Goal: Task Accomplishment & Management: Manage account settings

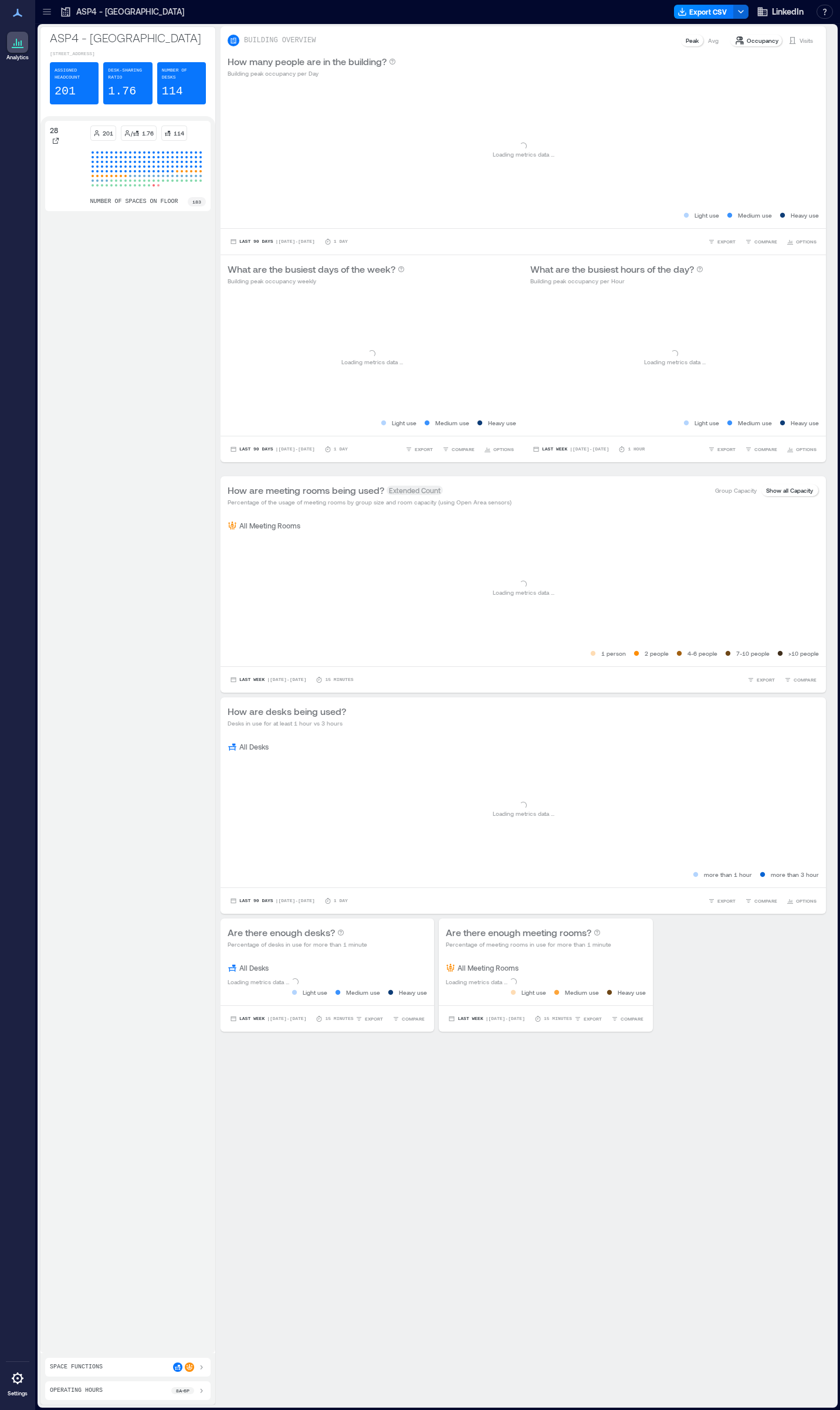
click at [52, 11] on icon at bounding box center [47, 11] width 12 height 12
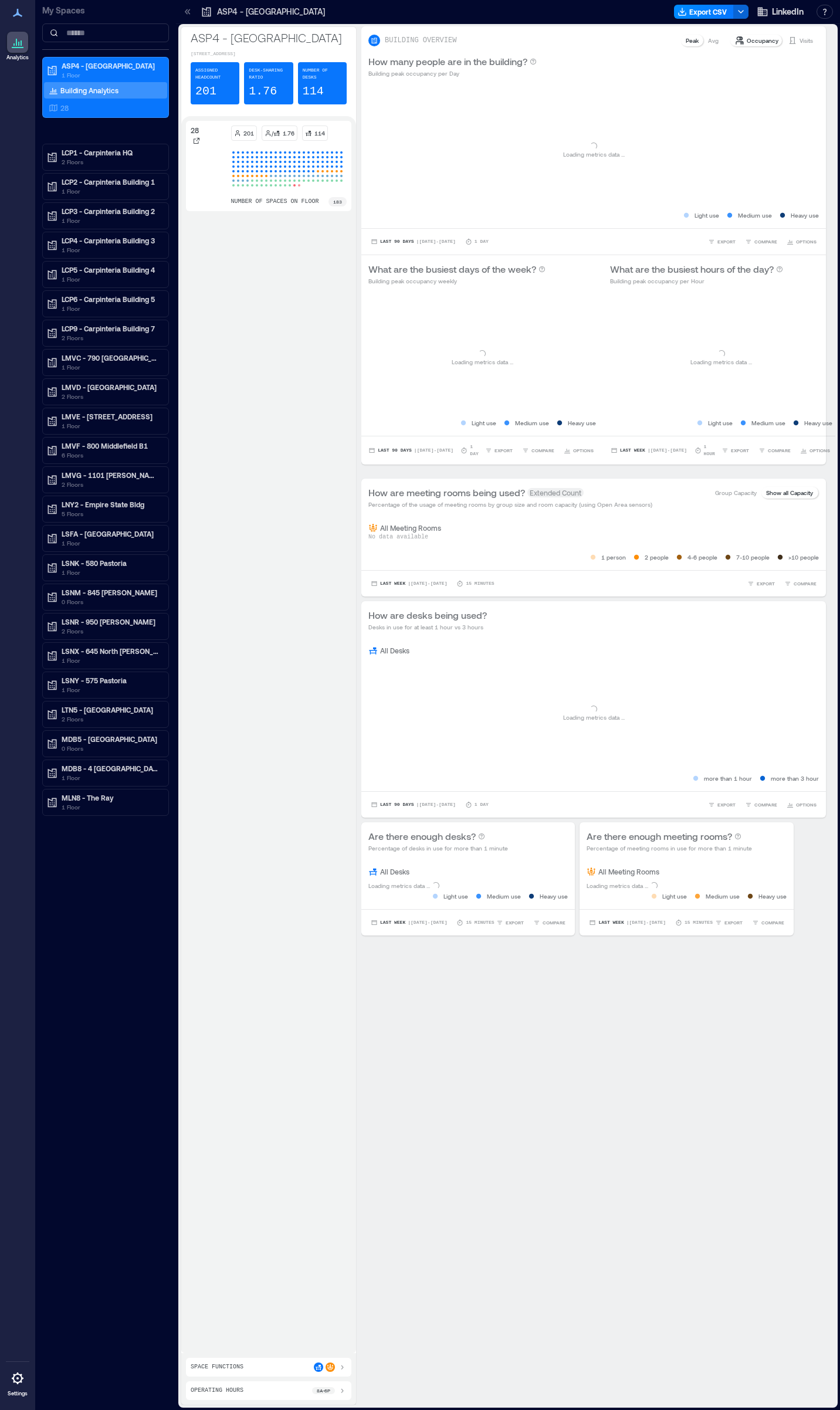
click at [13, 38] on icon at bounding box center [18, 42] width 14 height 14
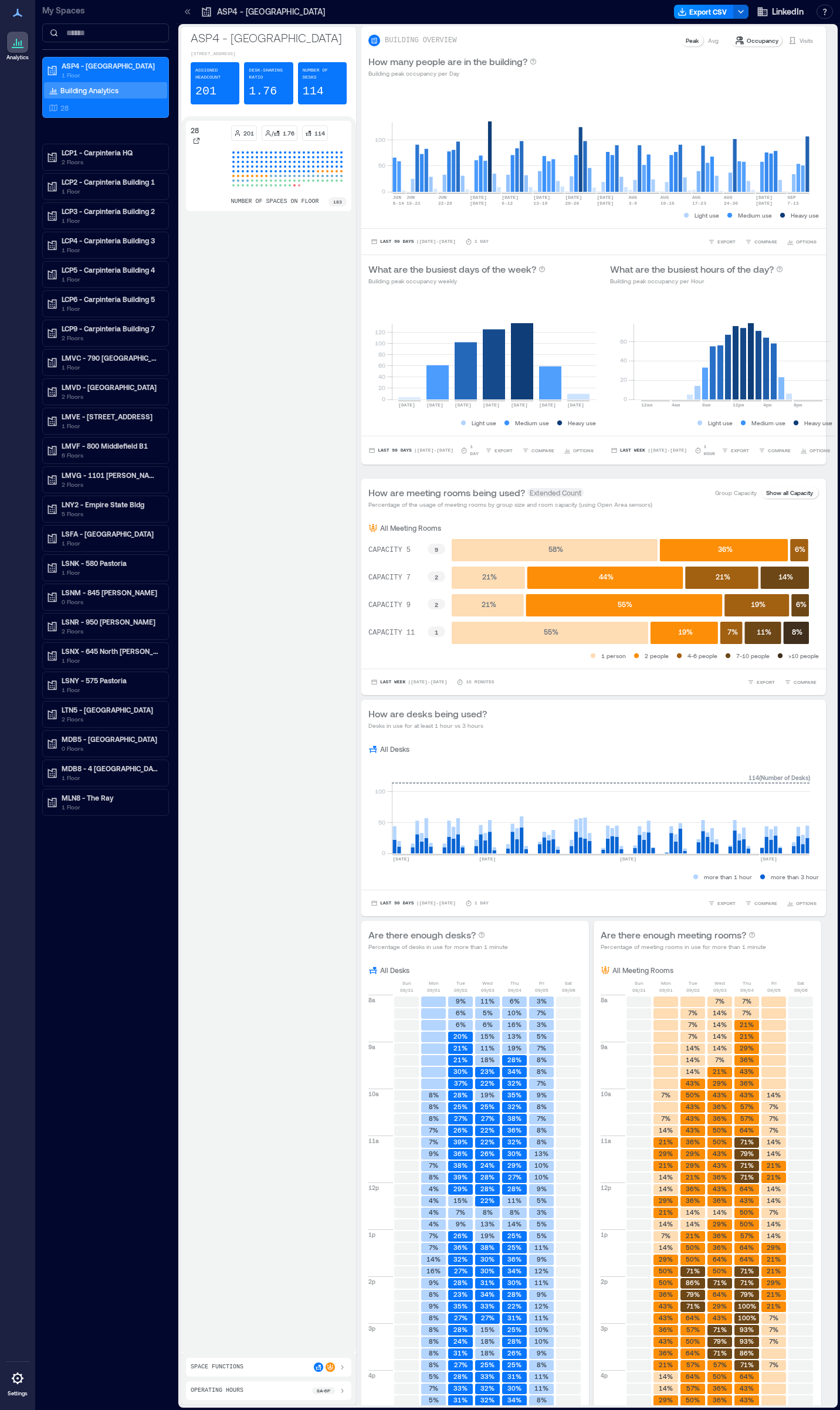
click at [17, 11] on icon at bounding box center [17, 13] width 9 height 8
click at [13, 1379] on icon at bounding box center [18, 1378] width 12 height 12
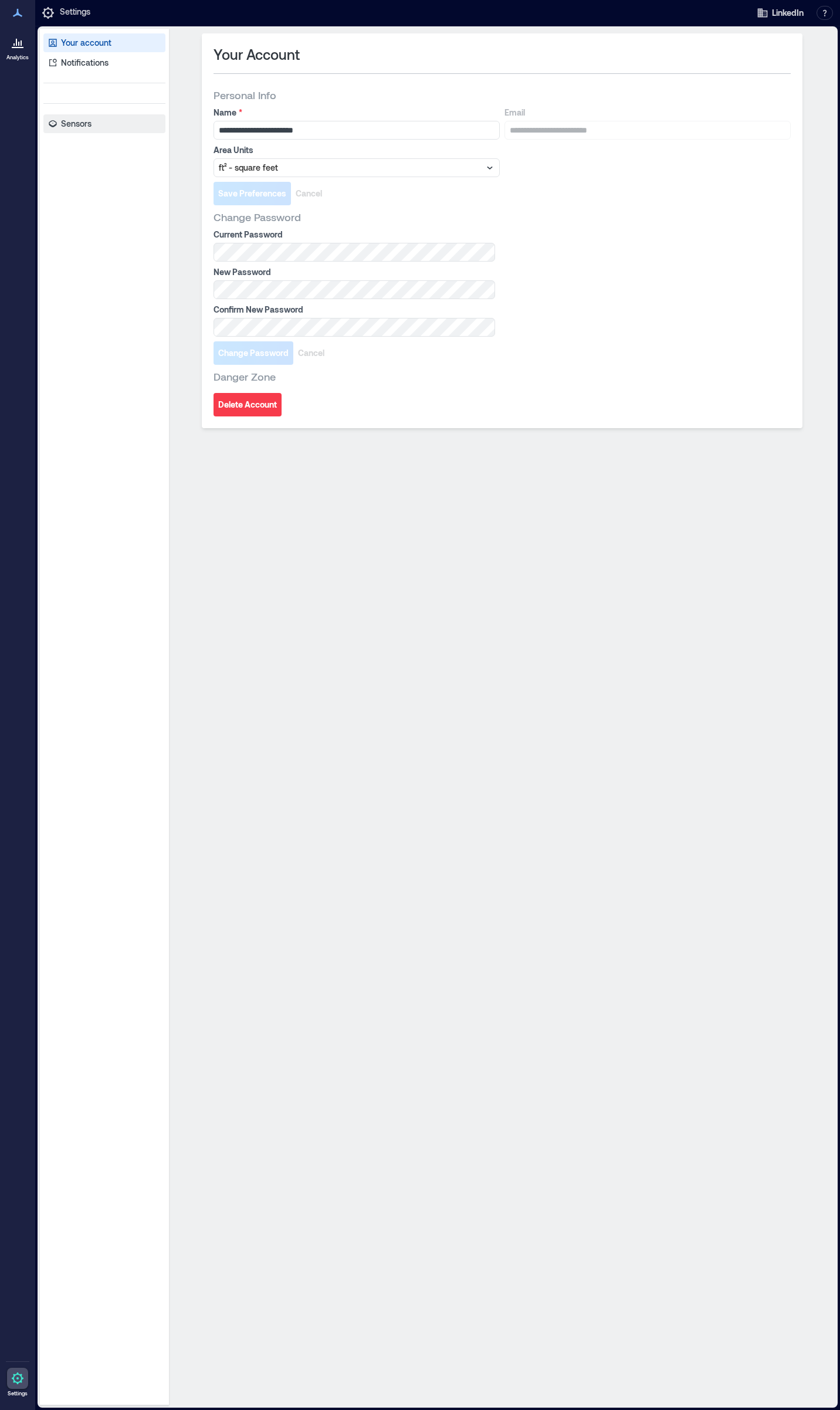
click at [74, 118] on p "Sensors" at bounding box center [76, 124] width 30 height 12
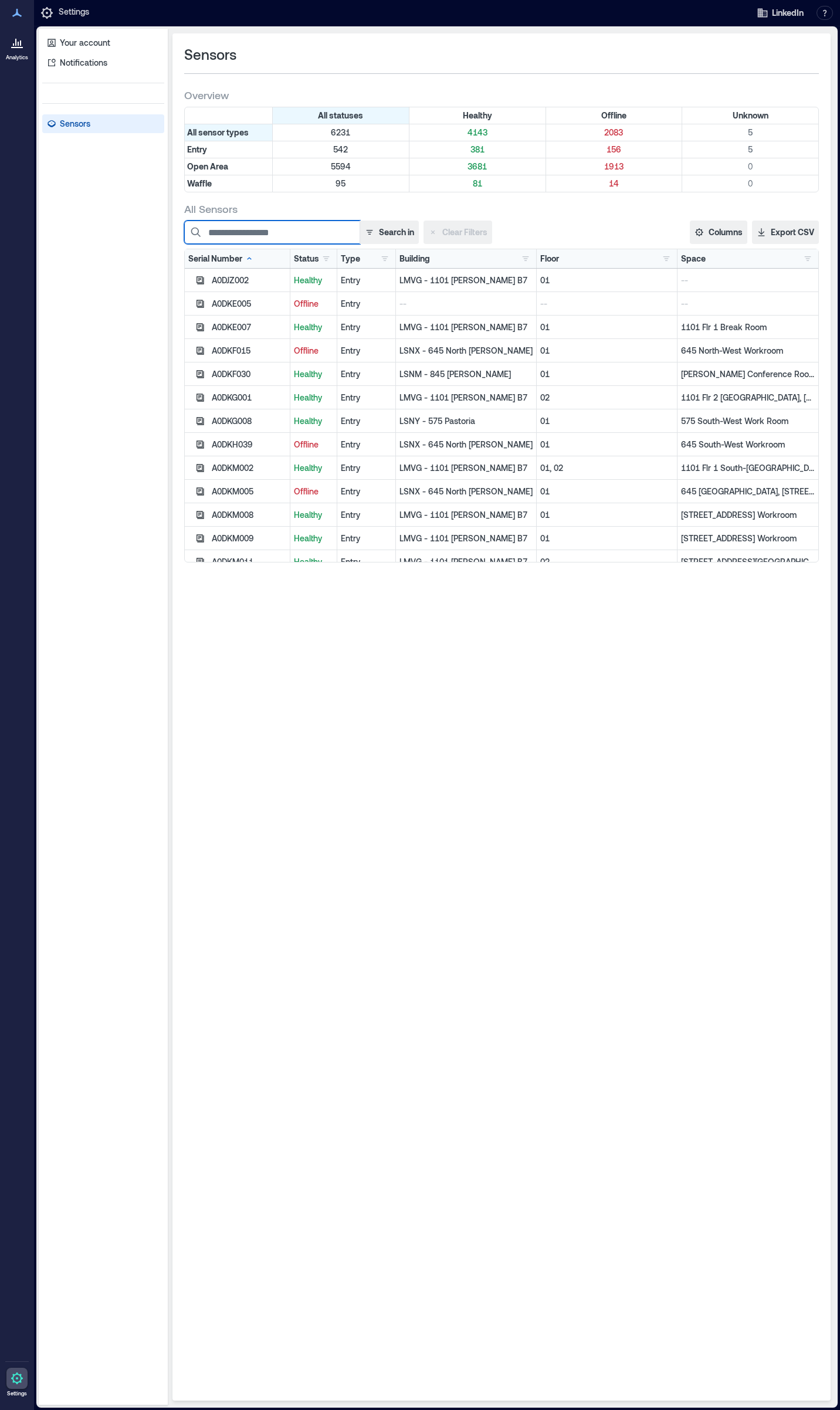
click at [339, 228] on input at bounding box center [272, 232] width 176 height 23
click at [387, 230] on button "Search in" at bounding box center [389, 232] width 59 height 23
click at [342, 259] on button "Serial Number" at bounding box center [375, 261] width 81 height 19
click at [536, 228] on div "Search in Clear Filters" at bounding box center [419, 232] width 470 height 23
click at [292, 231] on input at bounding box center [272, 232] width 176 height 23
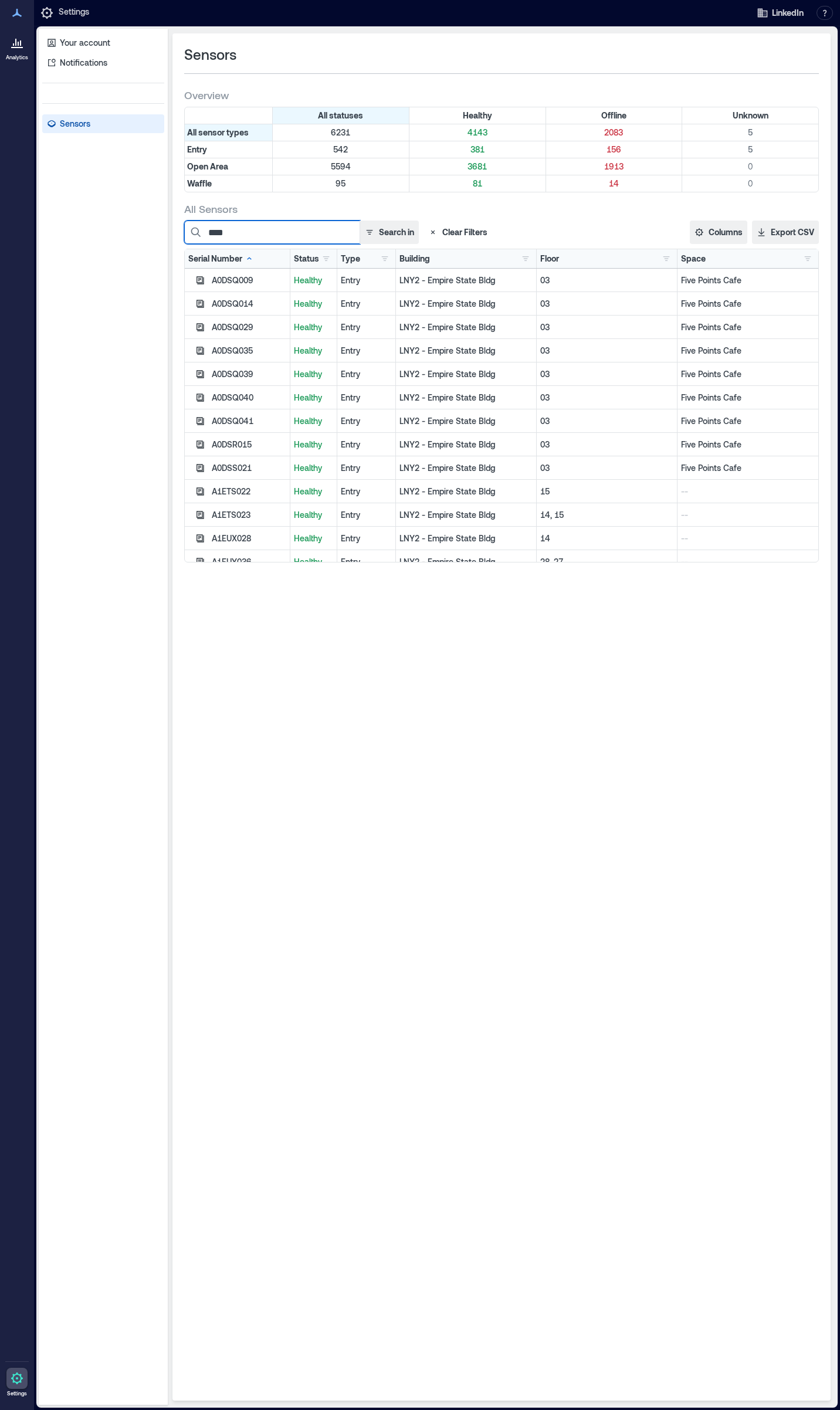
type input "****"
click at [328, 261] on button "button" at bounding box center [326, 259] width 14 height 12
click at [329, 299] on div "Offline 2083" at bounding box center [367, 301] width 83 height 12
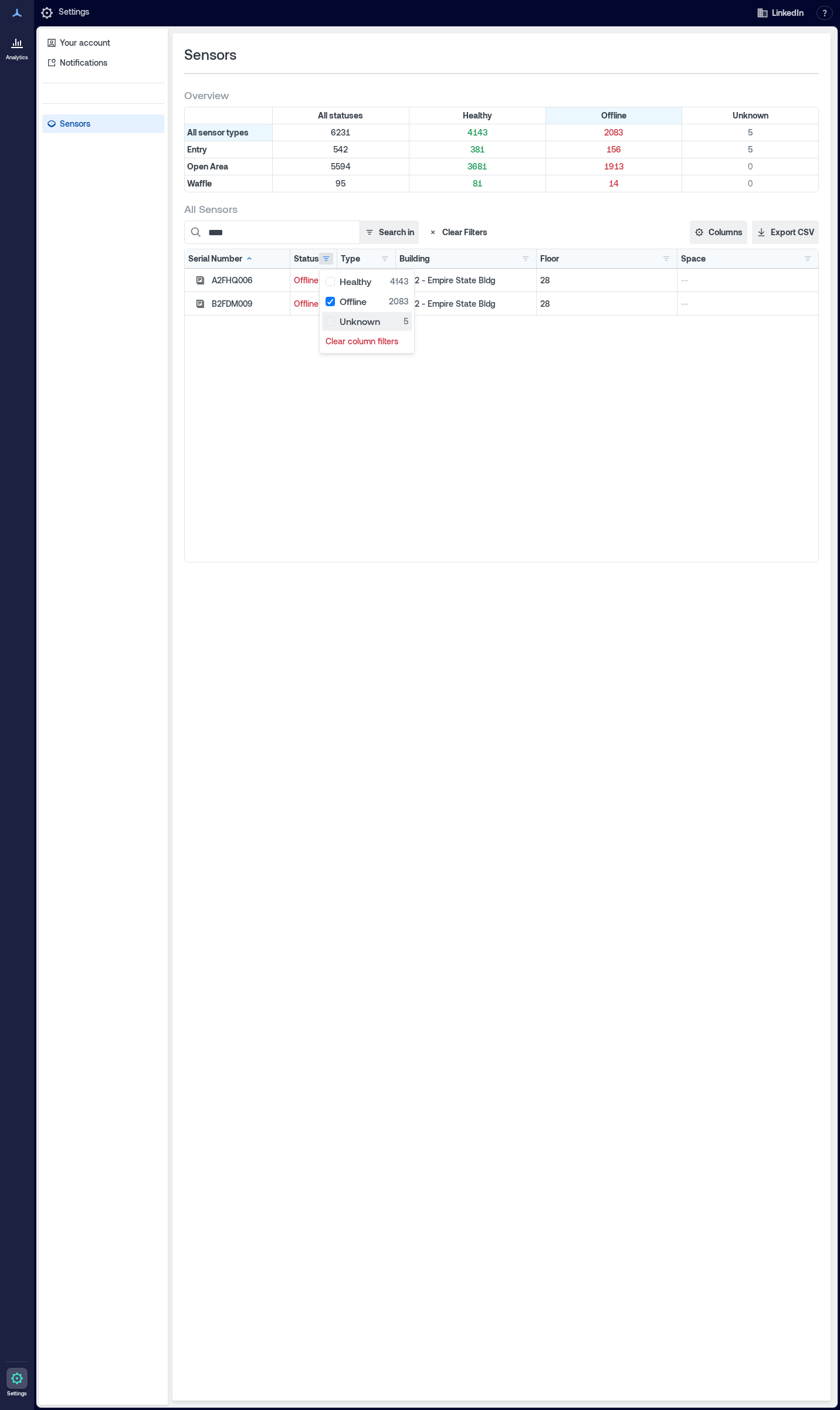
click at [329, 319] on div "Unknown 5" at bounding box center [367, 321] width 83 height 12
click at [453, 498] on div "A2FHQ006 Offline Open Area LNY2 - [GEOGRAPHIC_DATA] 28 -- B2FDM009 Offline Open…" at bounding box center [502, 415] width 634 height 293
click at [228, 301] on div "B2FDM009" at bounding box center [249, 304] width 74 height 12
click at [198, 307] on icon "button" at bounding box center [200, 304] width 8 height 8
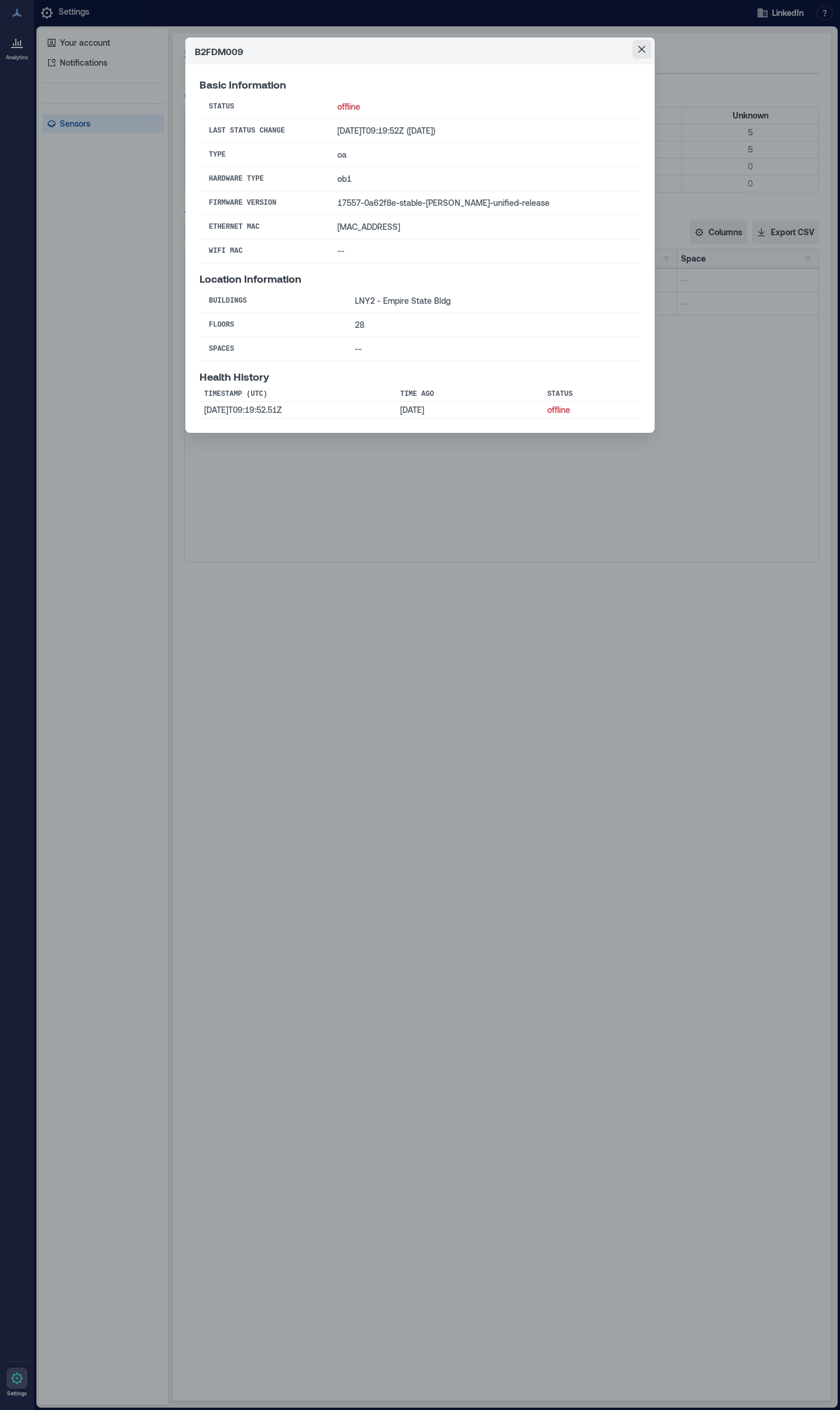
click at [636, 54] on button "Close" at bounding box center [642, 49] width 19 height 19
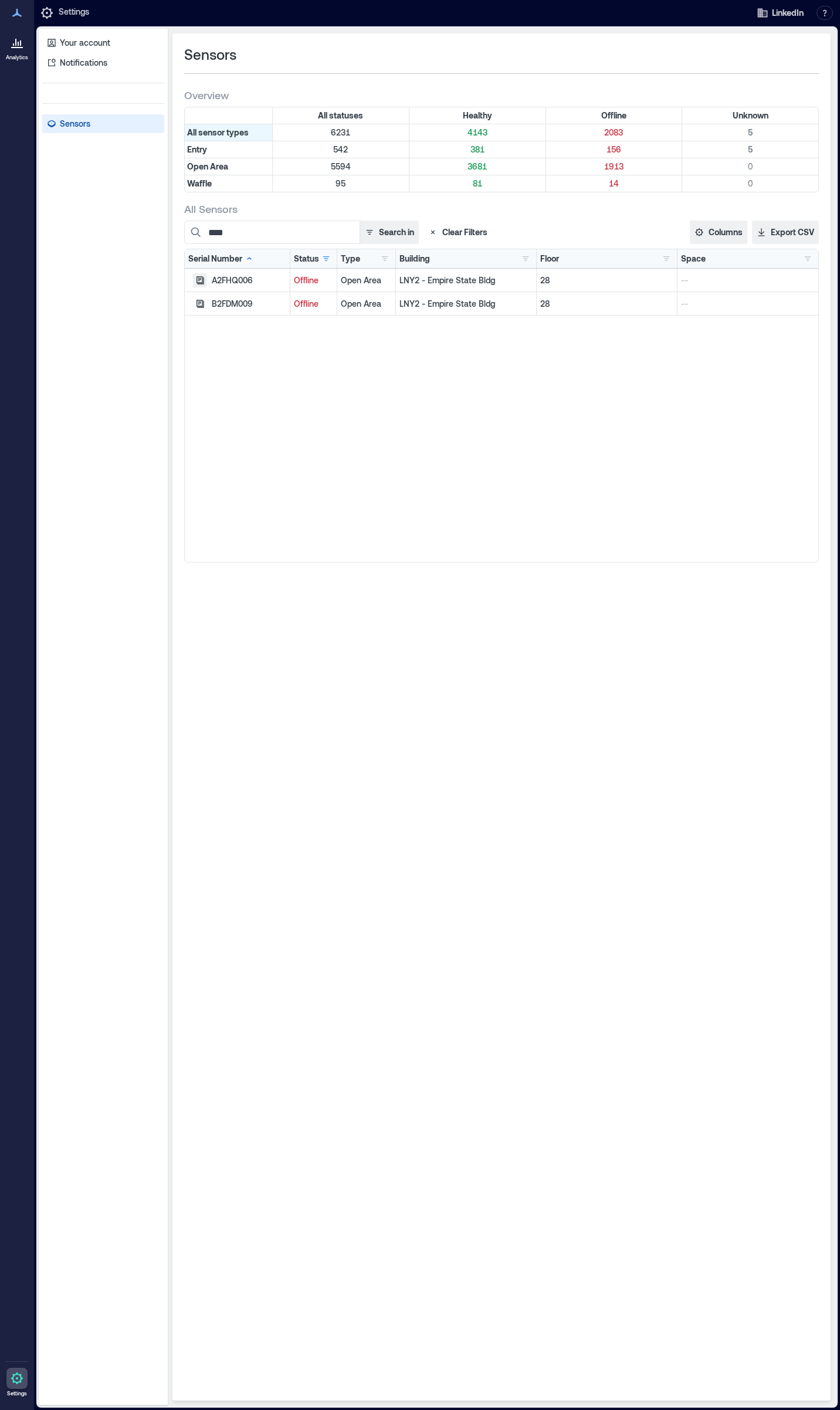
click at [200, 279] on icon "button" at bounding box center [200, 280] width 9 height 9
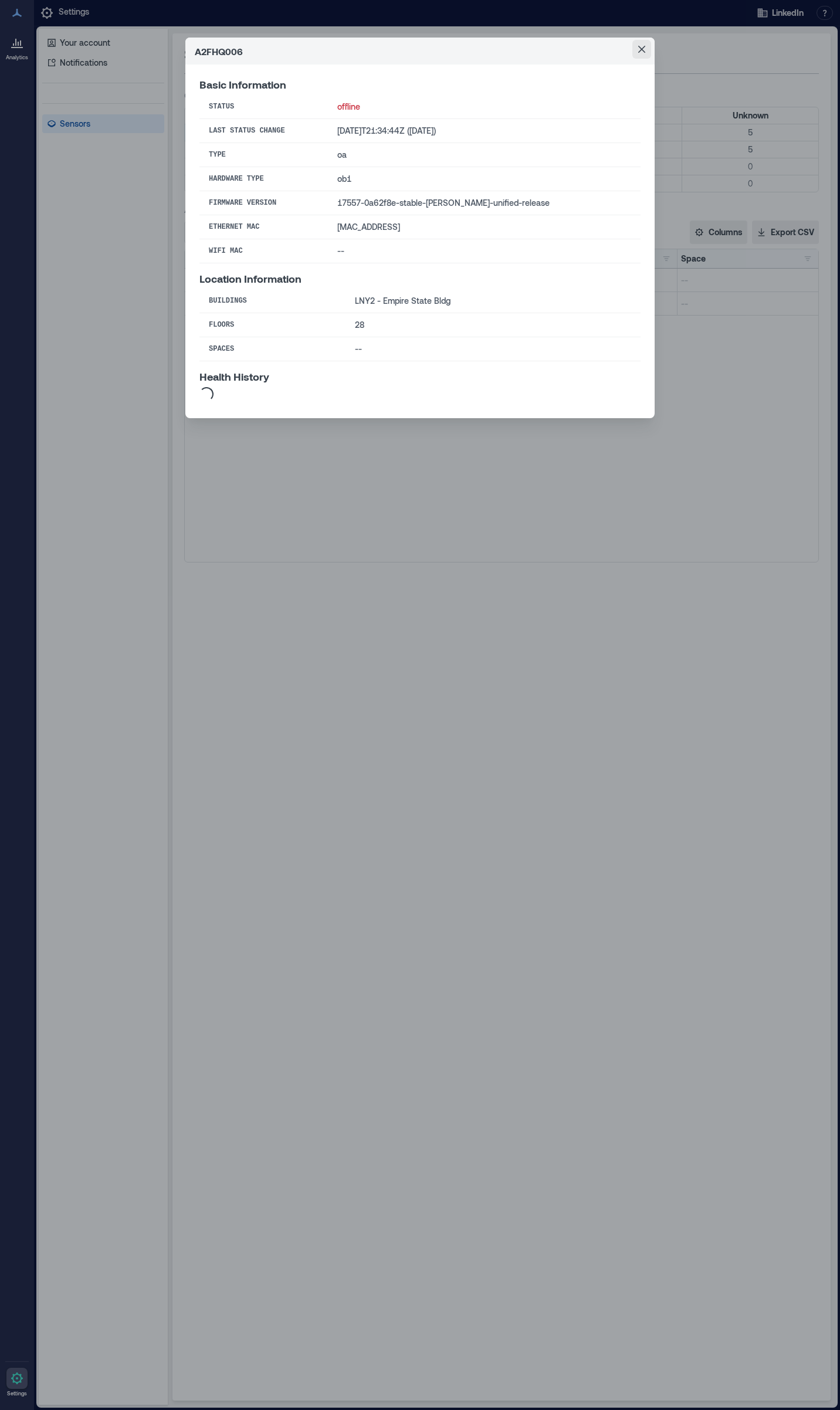
click at [639, 51] on icon "Close" at bounding box center [641, 49] width 7 height 7
